Goal: Task Accomplishment & Management: Complete application form

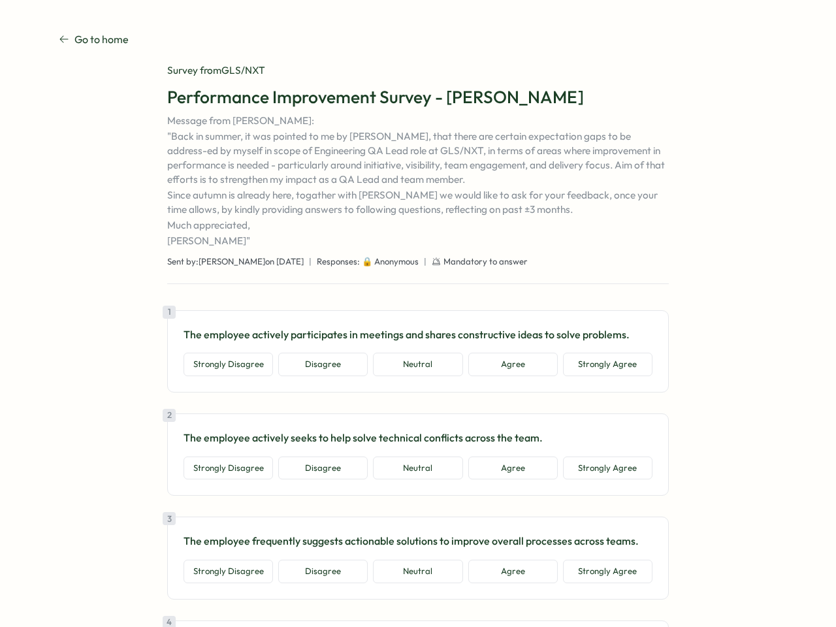
click at [418, 313] on div "1 The employee actively participates in meetings and shares constructive ideas …" at bounding box center [417, 351] width 501 height 82
click at [226, 364] on button "Strongly Disagree" at bounding box center [227, 365] width 89 height 24
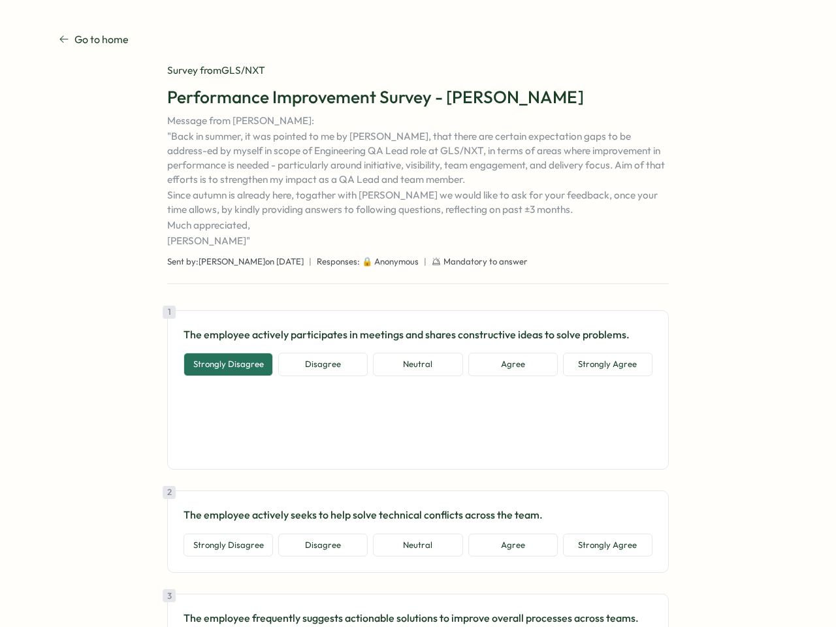
click at [321, 364] on button "Disagree" at bounding box center [322, 365] width 89 height 24
click at [415, 364] on button "Neutral" at bounding box center [417, 365] width 89 height 24
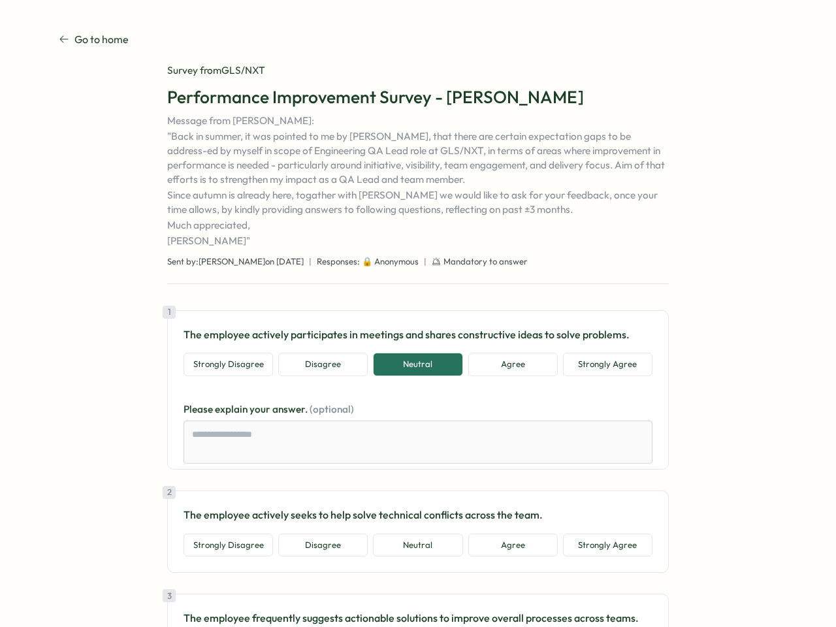
click at [511, 364] on button "Agree" at bounding box center [512, 365] width 89 height 24
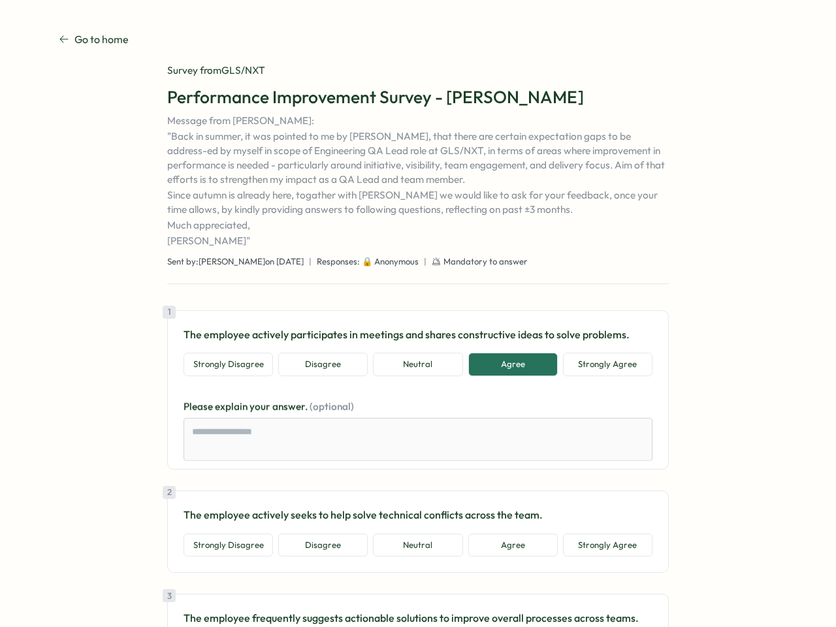
click at [605, 364] on button "Strongly Agree" at bounding box center [607, 365] width 89 height 24
type textarea "*"
click at [226, 468] on div "1 The employee actively participates in meetings and shares constructive ideas …" at bounding box center [417, 389] width 501 height 159
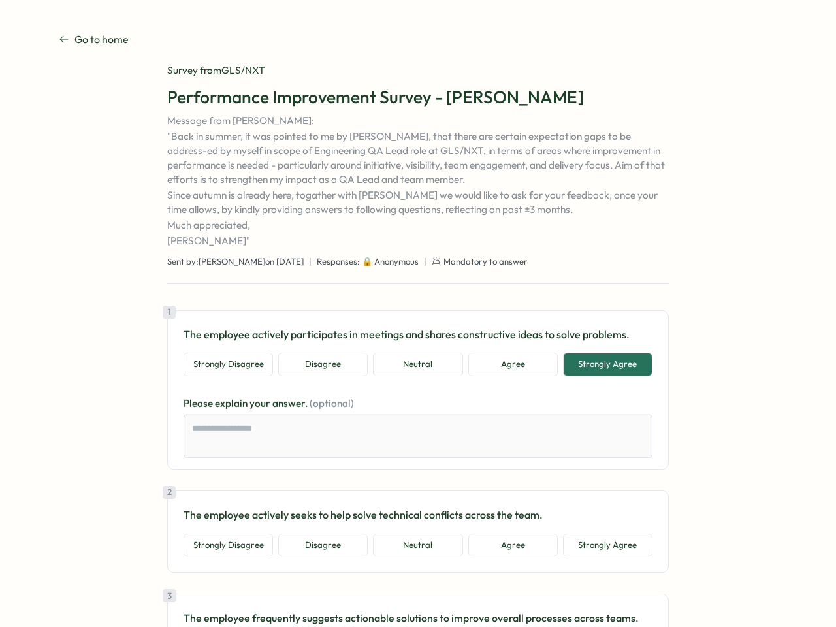
click at [321, 468] on div "1 The employee actively participates in meetings and shares constructive ideas …" at bounding box center [417, 389] width 501 height 159
click at [415, 468] on div "1 The employee actively participates in meetings and shares constructive ideas …" at bounding box center [417, 389] width 501 height 159
